Goal: Find specific page/section: Find specific page/section

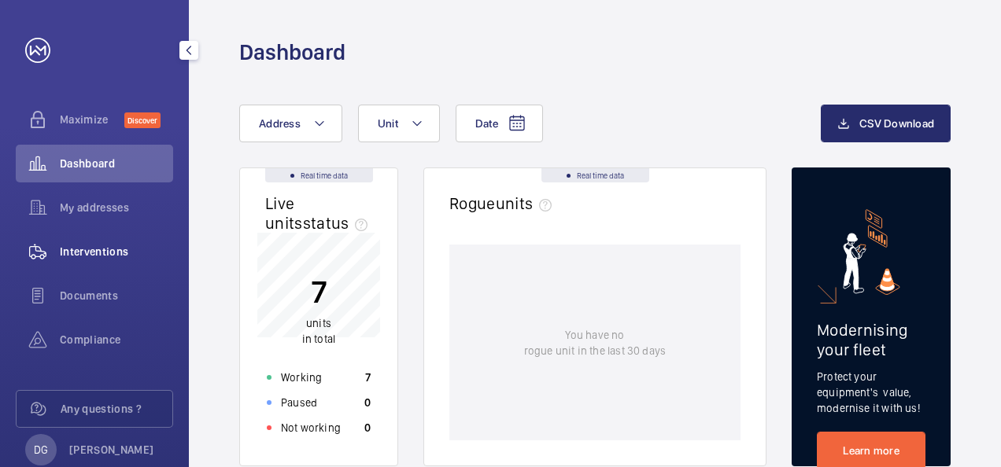
click at [98, 245] on span "Interventions" at bounding box center [116, 252] width 113 height 16
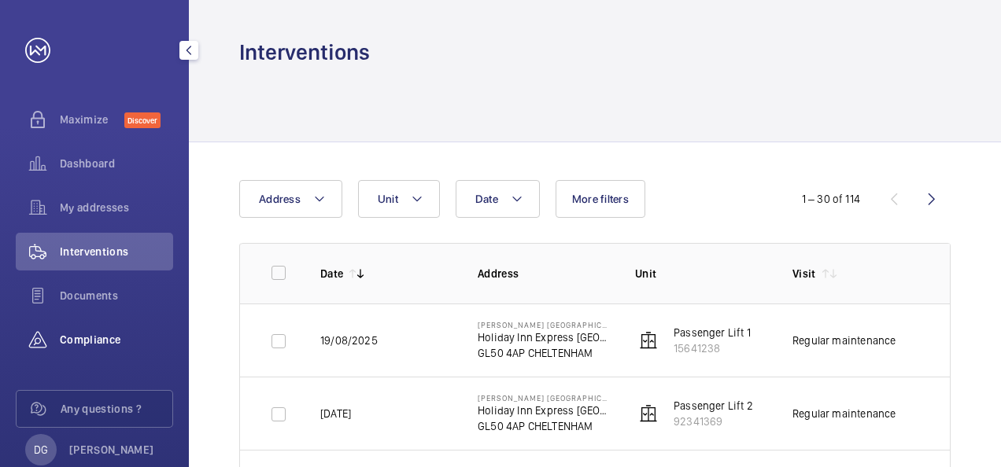
click at [115, 345] on span "Compliance" at bounding box center [116, 340] width 113 height 16
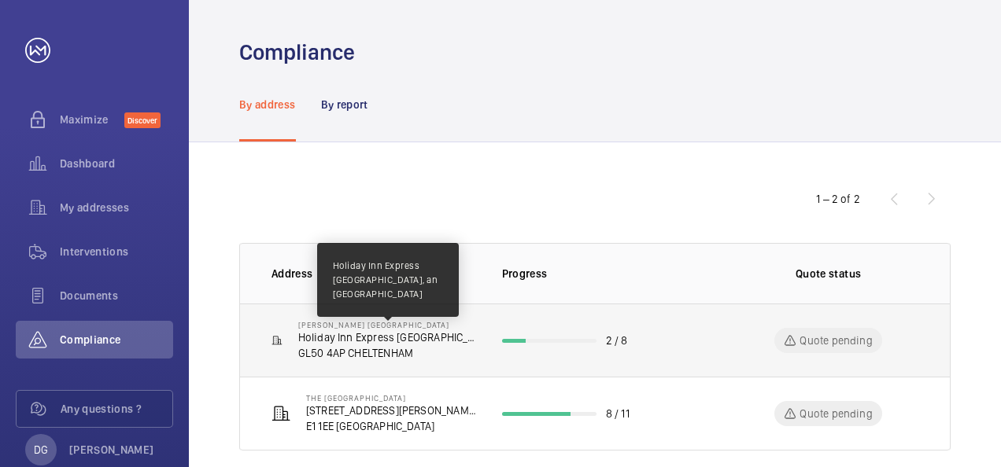
click at [411, 342] on p "Holiday Inn Express [GEOGRAPHIC_DATA], an [GEOGRAPHIC_DATA]" at bounding box center [387, 338] width 179 height 16
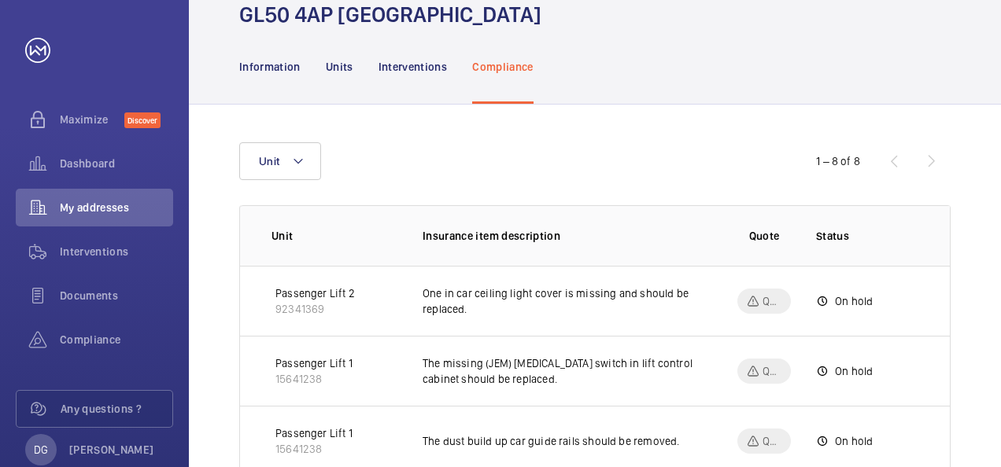
scroll to position [126, 0]
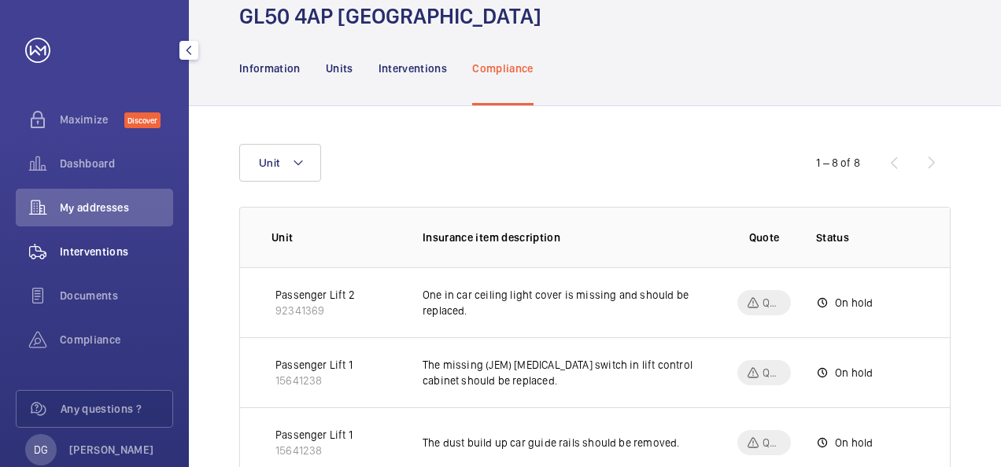
click at [110, 266] on div "Interventions" at bounding box center [94, 252] width 157 height 38
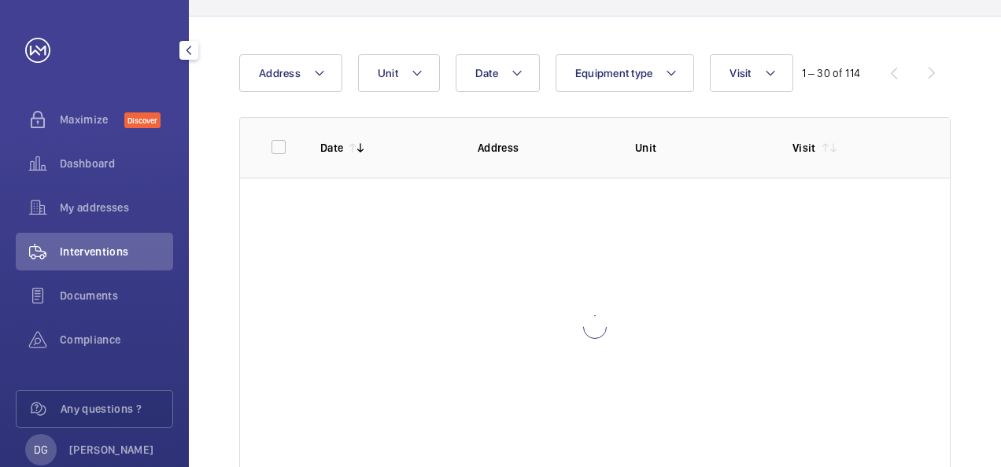
scroll to position [94, 0]
